Goal: Check status

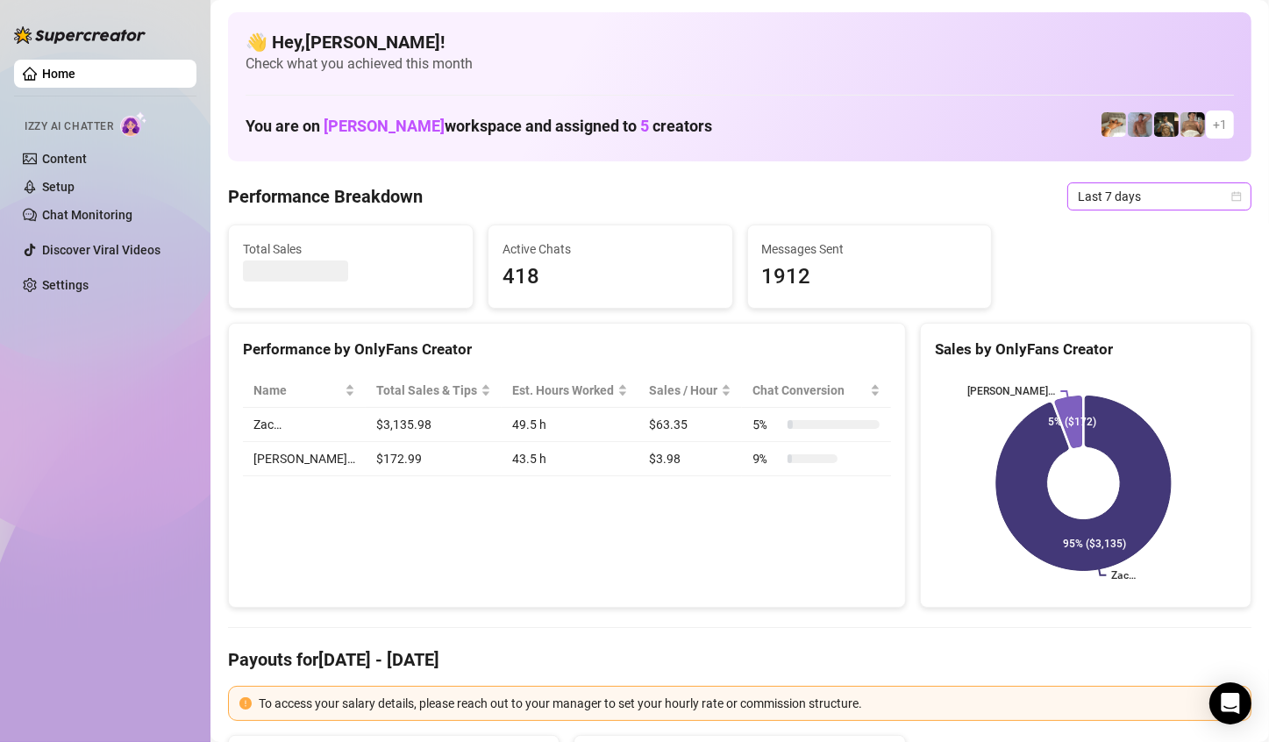
click at [1153, 197] on span "Last 7 days" at bounding box center [1159, 196] width 163 height 26
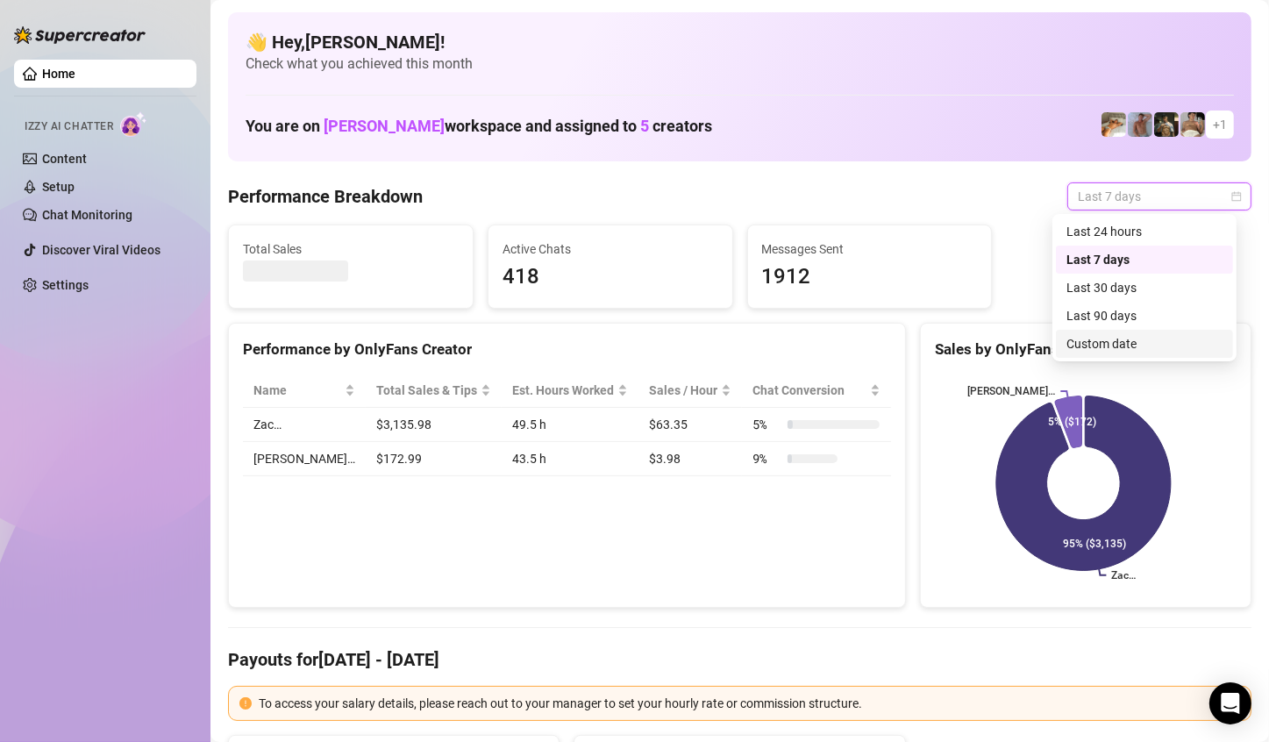
click at [1124, 344] on div "Custom date" at bounding box center [1144, 343] width 156 height 19
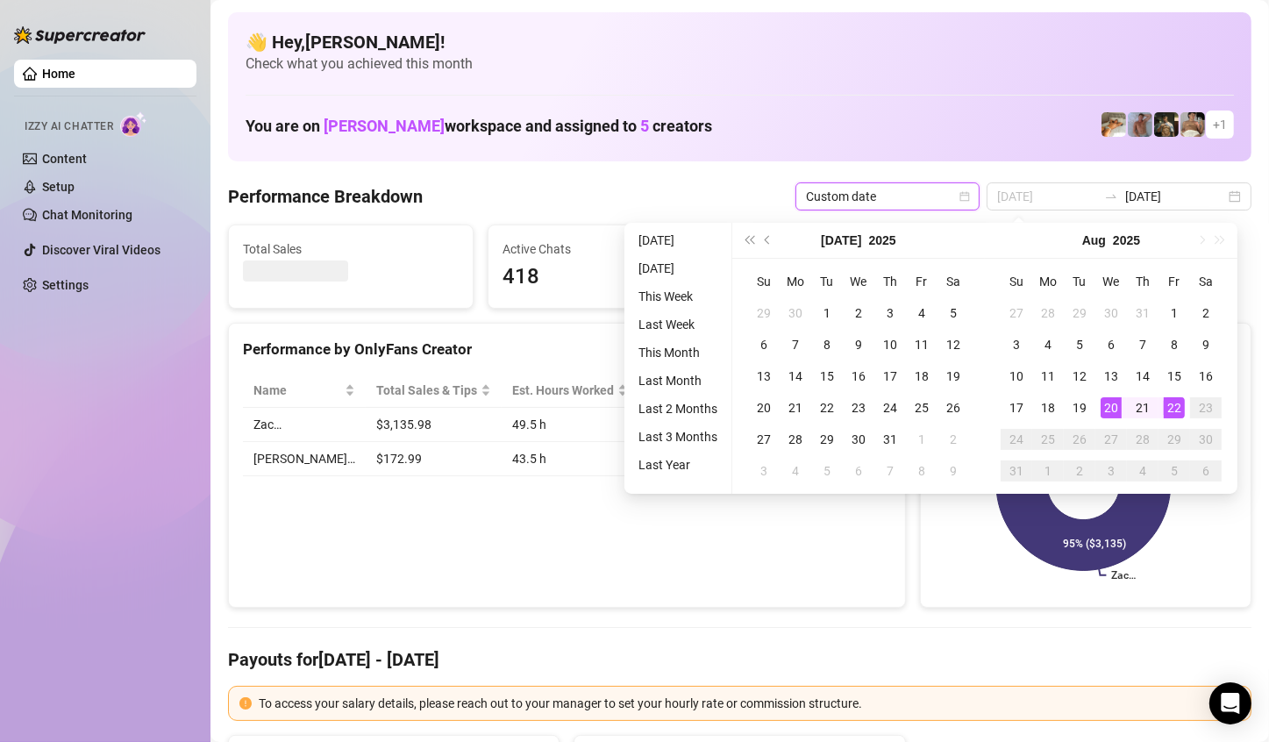
type input "[DATE]"
click at [1178, 403] on div "22" at bounding box center [1174, 407] width 21 height 21
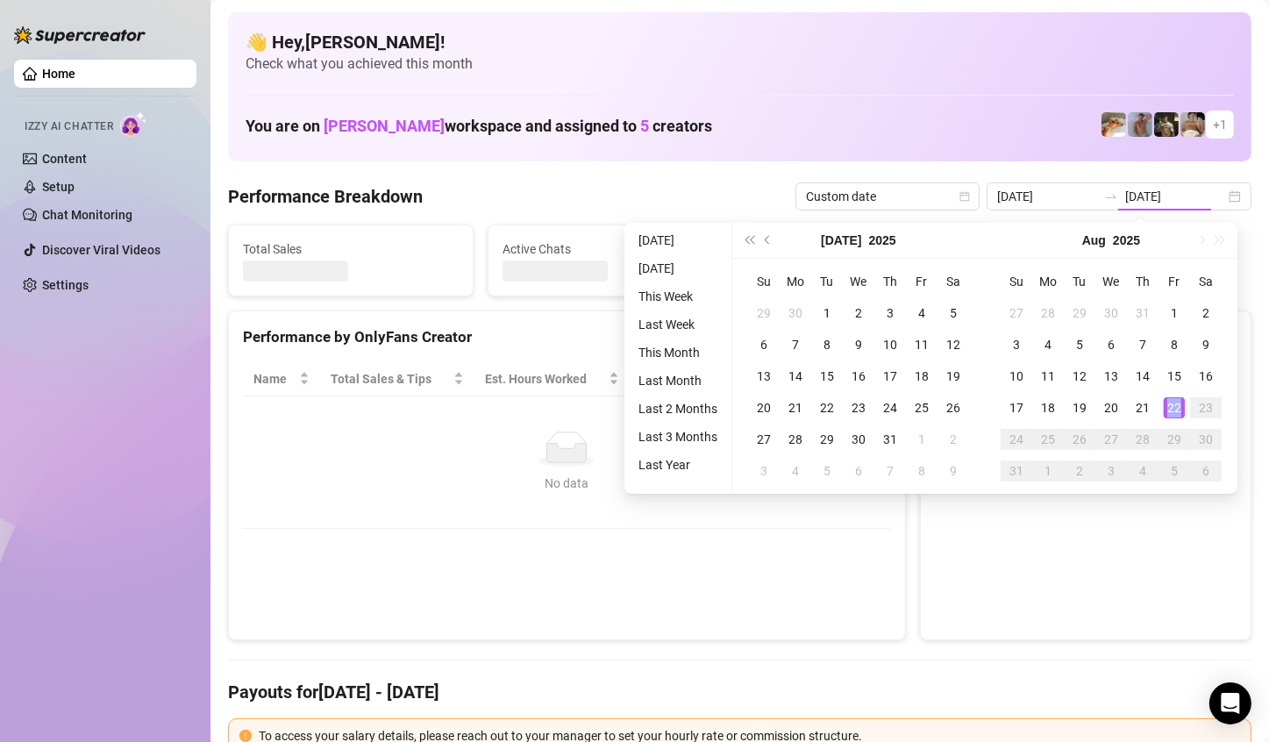
type input "[DATE]"
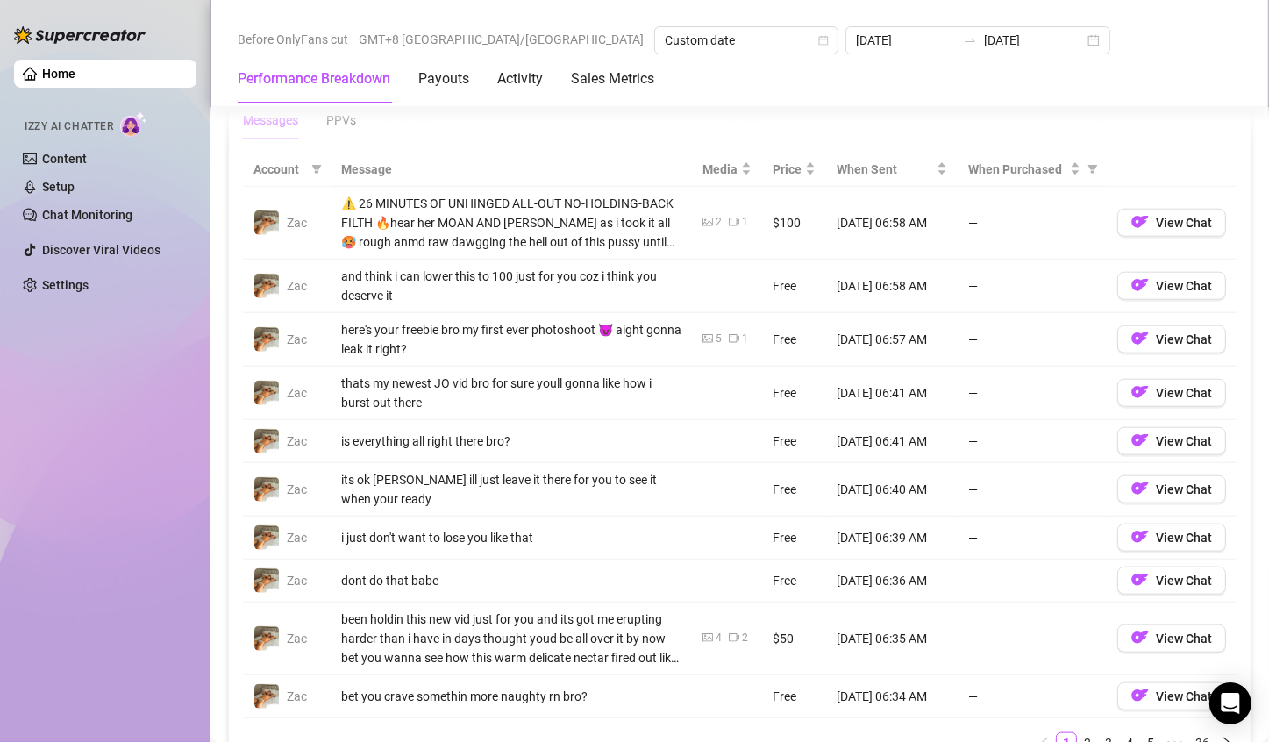
scroll to position [1929, 0]
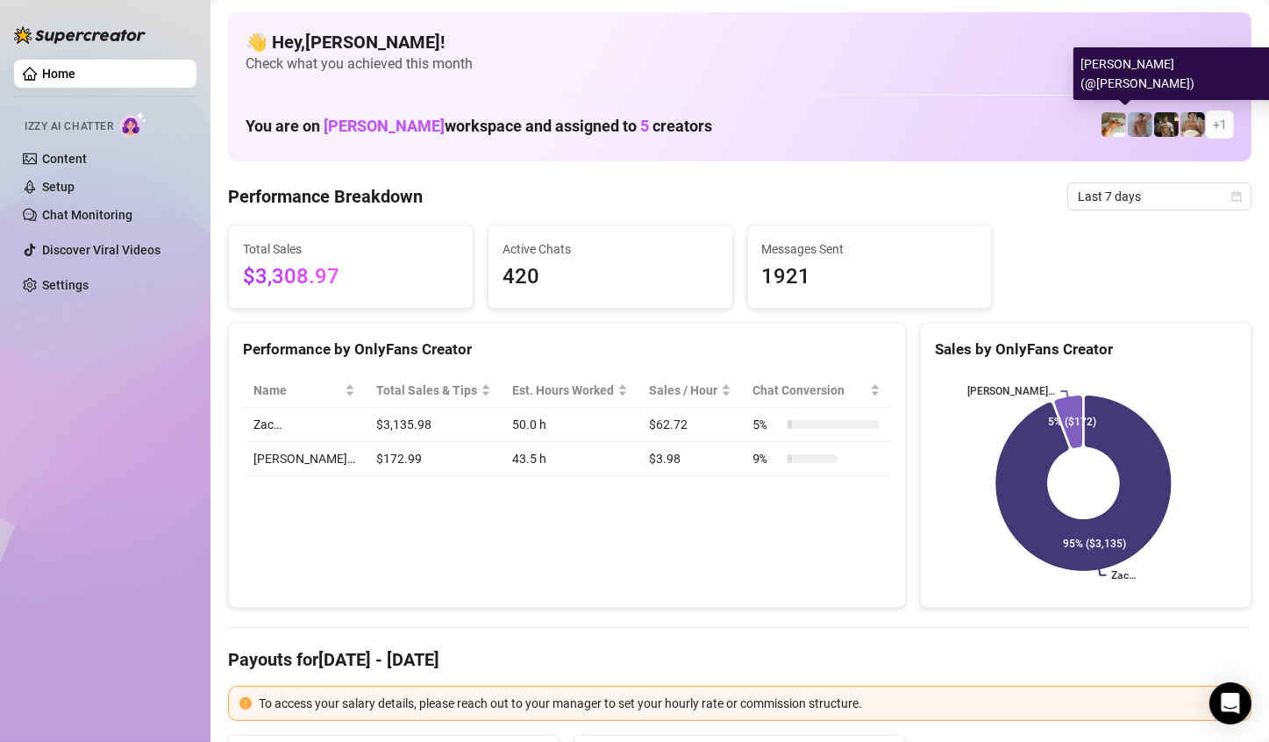
click at [1128, 123] on img at bounding box center [1140, 124] width 25 height 25
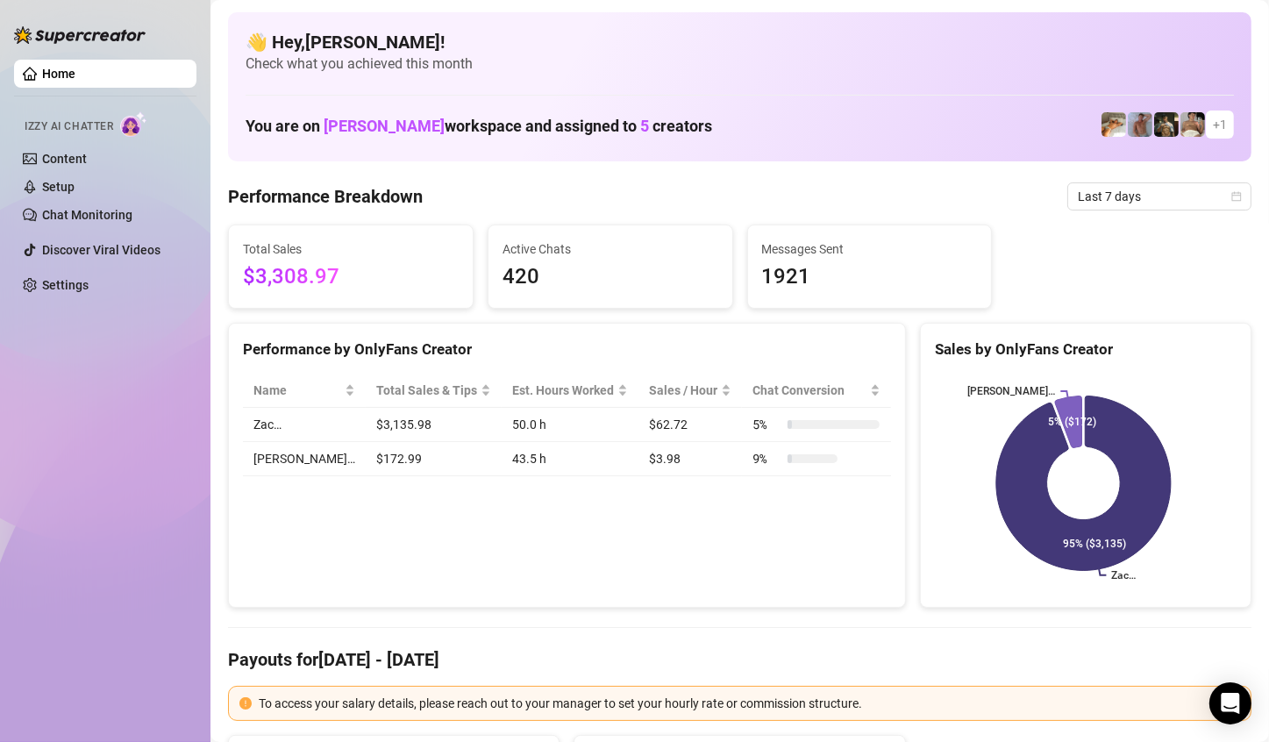
click at [1101, 137] on img at bounding box center [1113, 124] width 25 height 25
click at [1101, 130] on img at bounding box center [1113, 124] width 25 height 25
click at [580, 502] on div "Performance by OnlyFans Creator Name Total Sales & Tips Est. Hours Worked Sales…" at bounding box center [567, 466] width 678 height 286
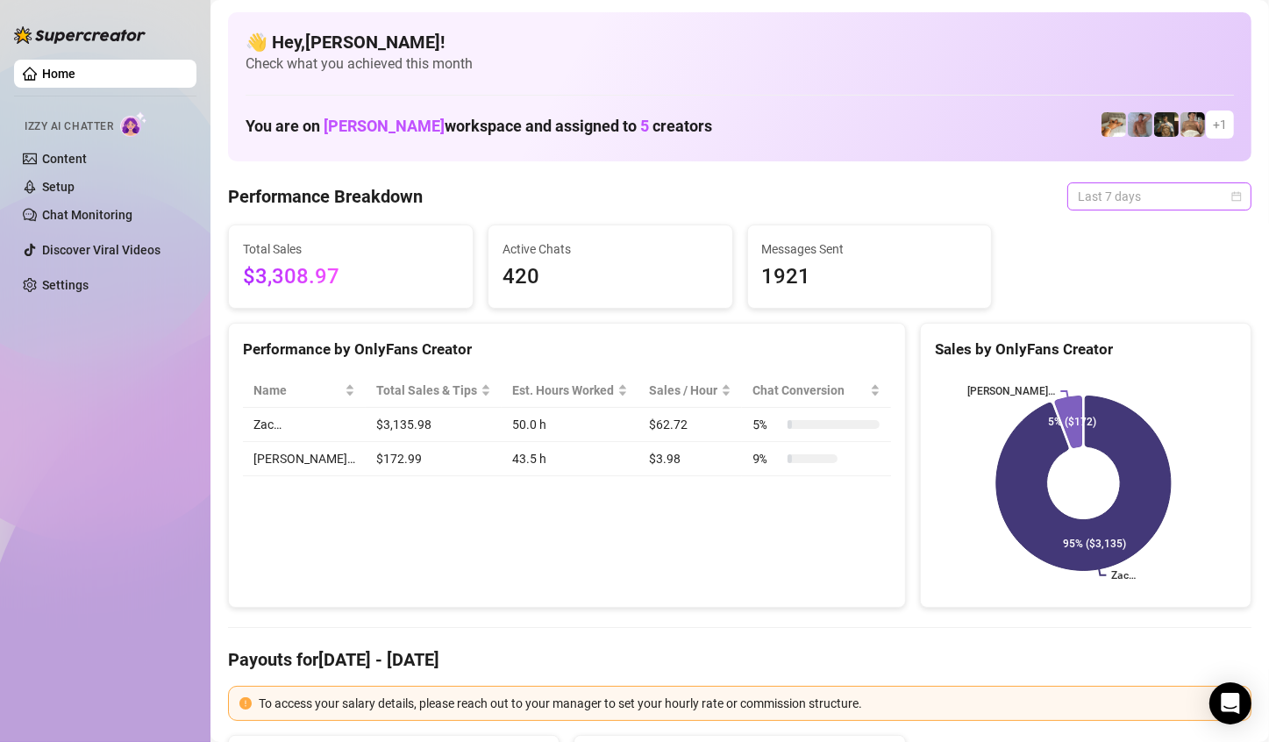
click at [1132, 197] on span "Last 7 days" at bounding box center [1159, 196] width 163 height 26
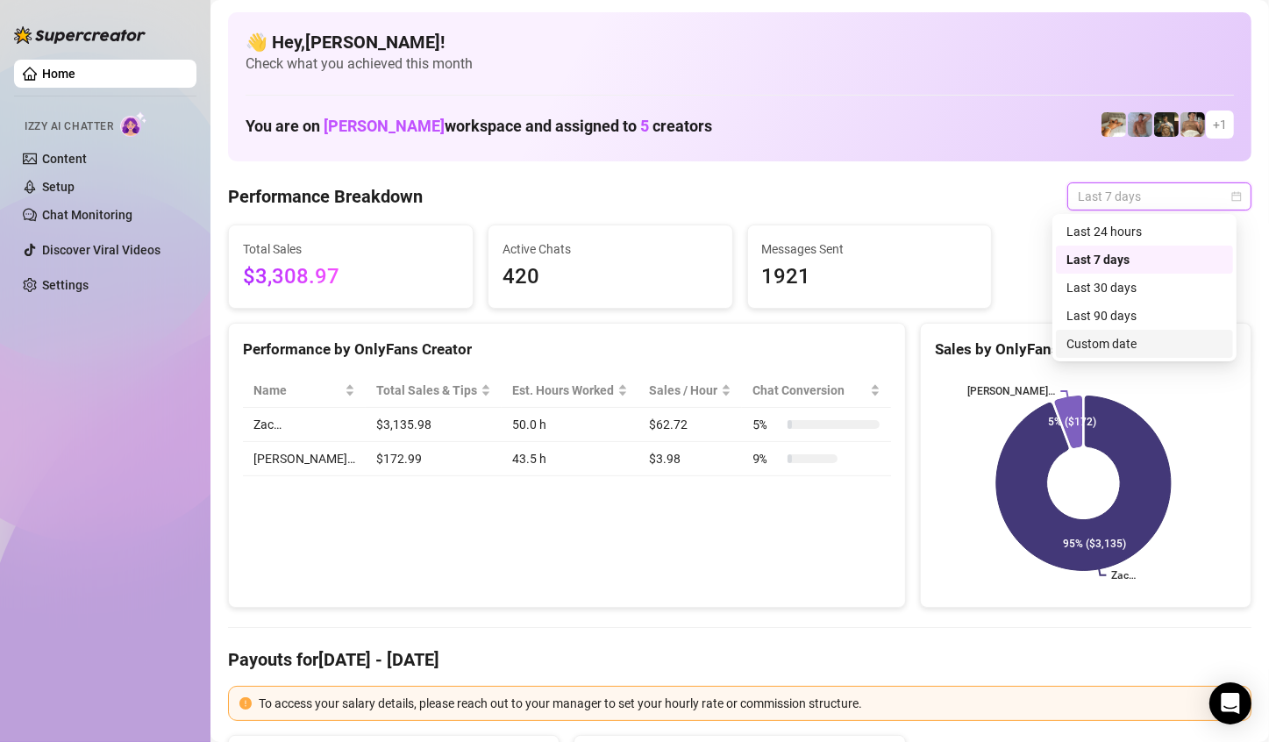
click at [1097, 341] on div "Custom date" at bounding box center [1144, 343] width 156 height 19
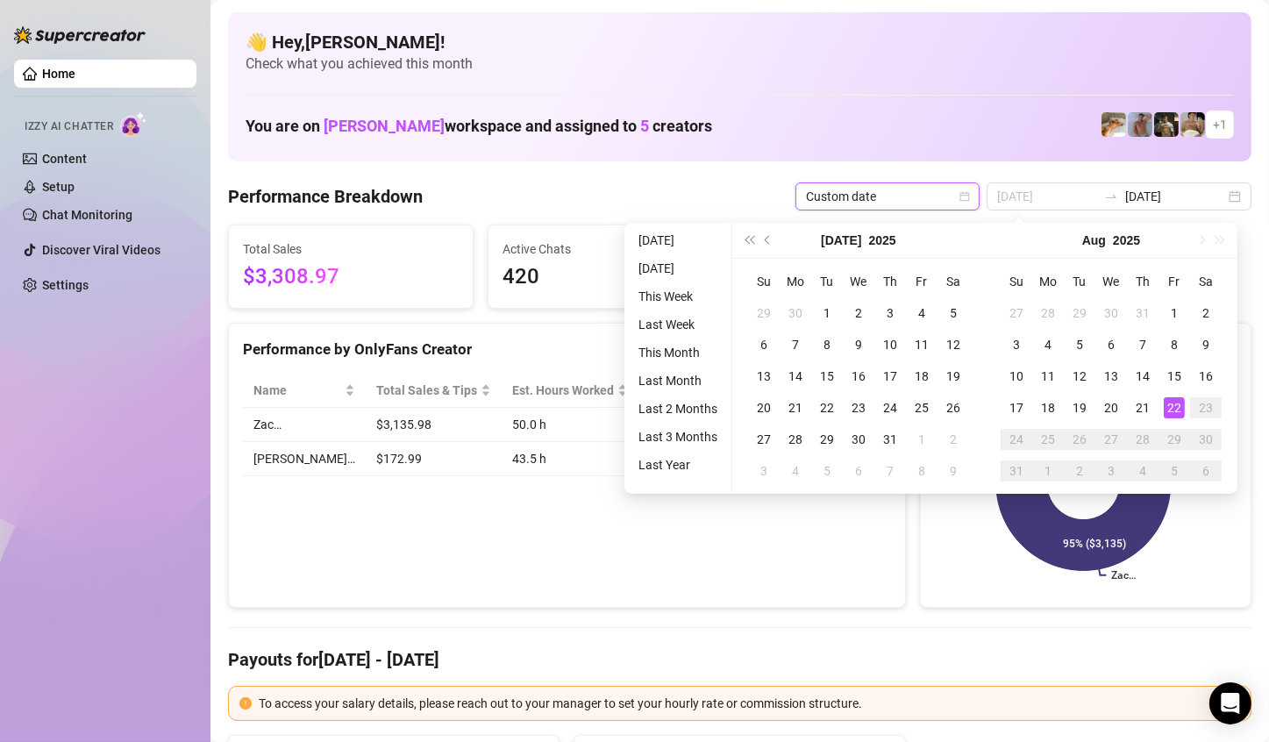
type input "[DATE]"
click at [1180, 403] on div "22" at bounding box center [1174, 407] width 21 height 21
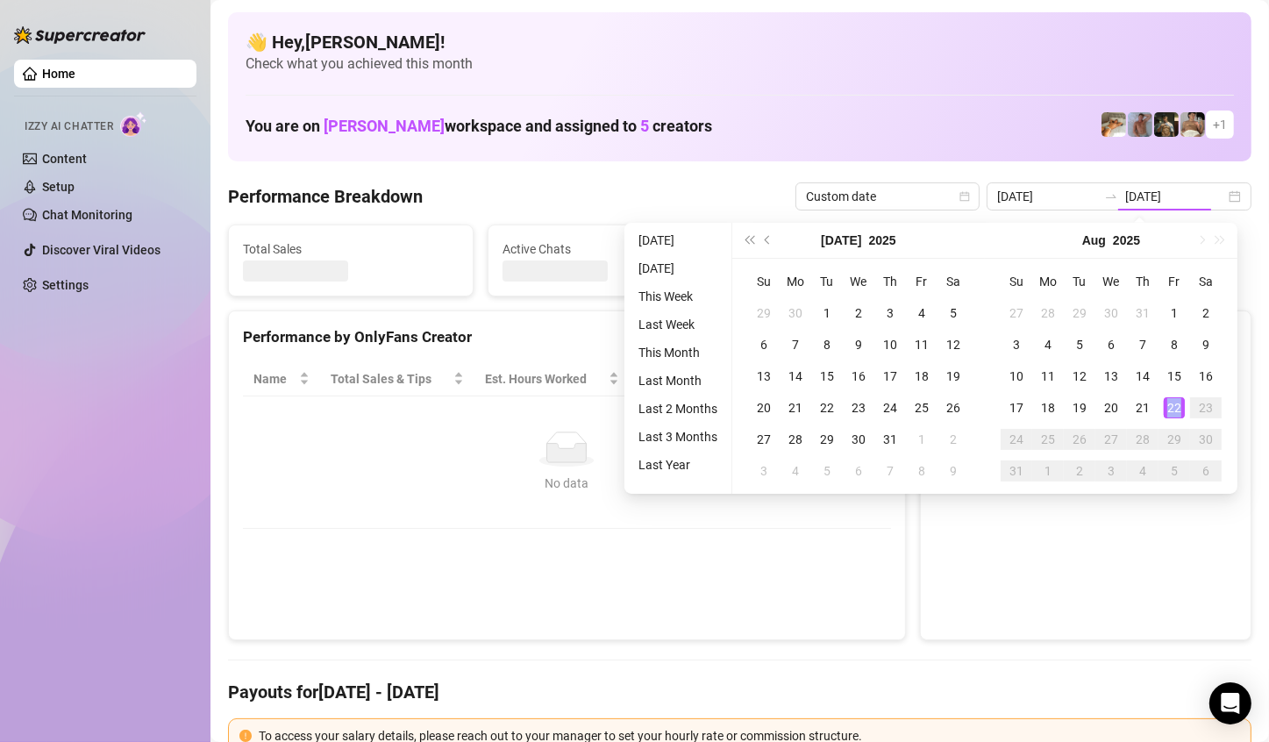
type input "[DATE]"
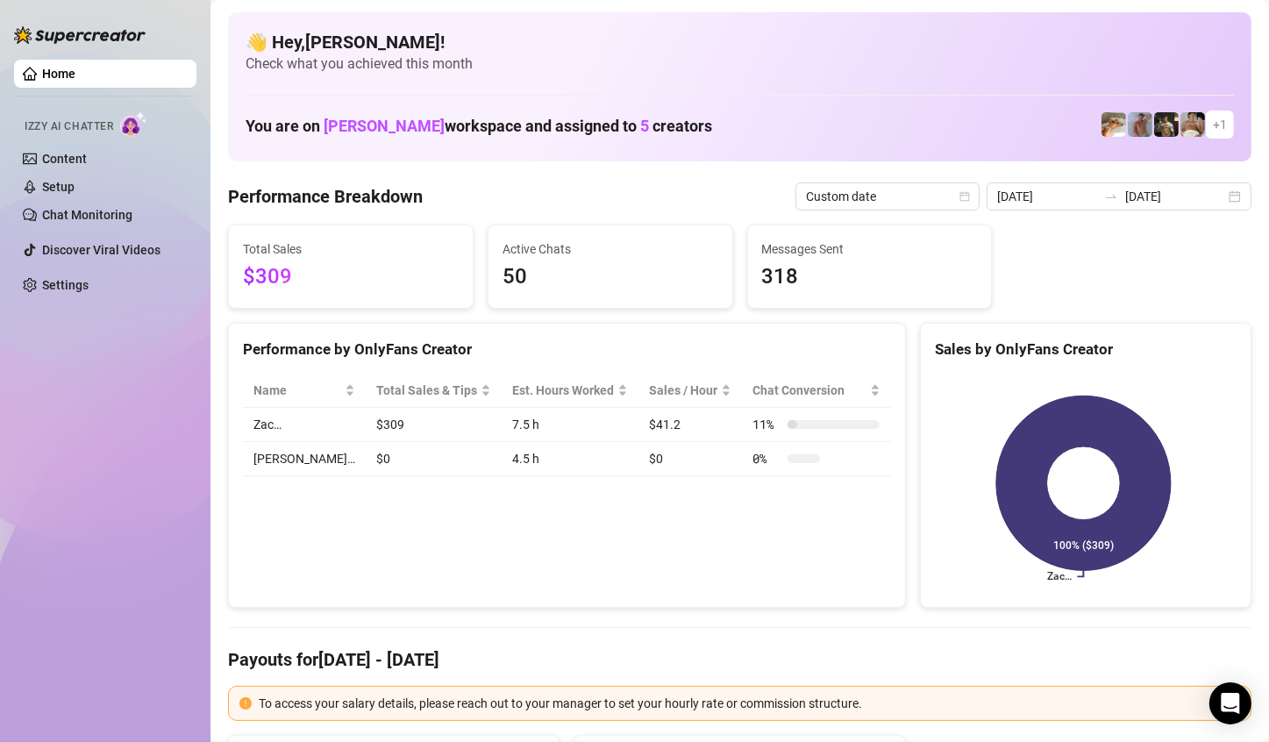
click at [1083, 22] on div "👋 Hey, [PERSON_NAME] ! Check what you achieved this month You are on [PERSON_NA…" at bounding box center [739, 86] width 1023 height 149
